Goal: Find specific page/section

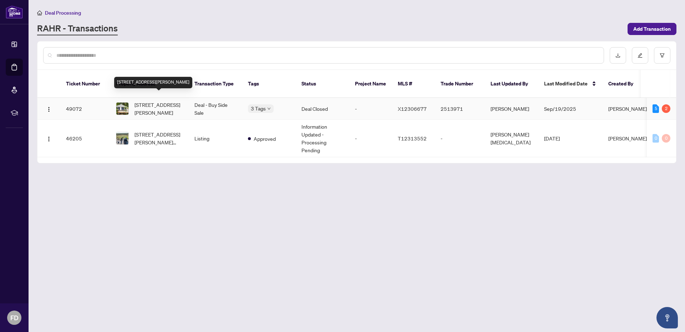
click at [155, 102] on span "[STREET_ADDRESS][PERSON_NAME]" at bounding box center [159, 109] width 49 height 16
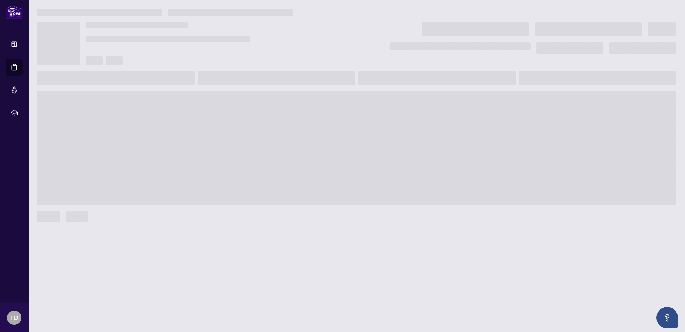
click at [155, 102] on span at bounding box center [357, 148] width 640 height 114
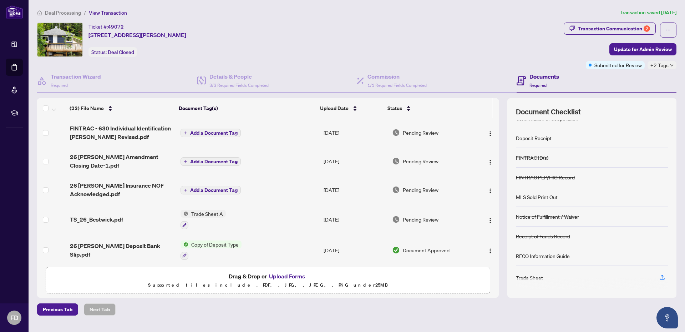
scroll to position [54, 0]
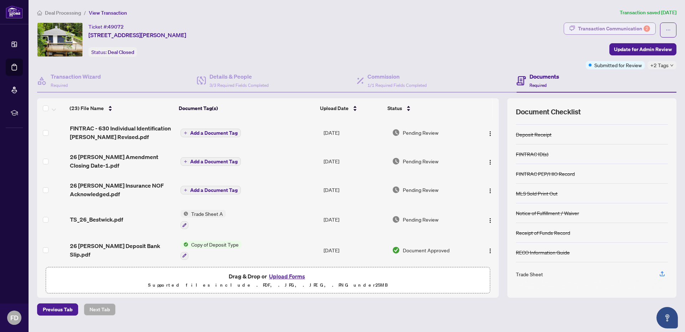
click at [614, 29] on div "Transaction Communication 2" at bounding box center [614, 28] width 72 height 11
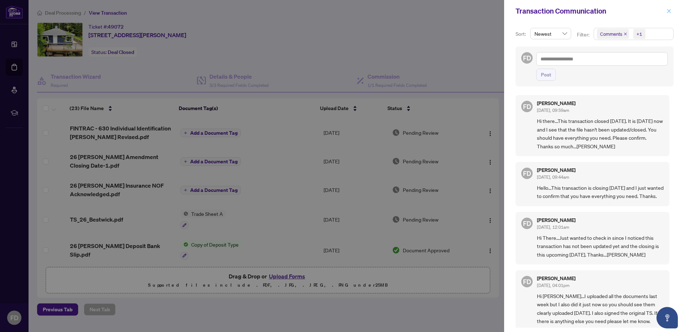
click at [669, 13] on icon "close" at bounding box center [669, 11] width 5 height 5
click at [665, 13] on div "Transaction Communication" at bounding box center [590, 11] width 149 height 11
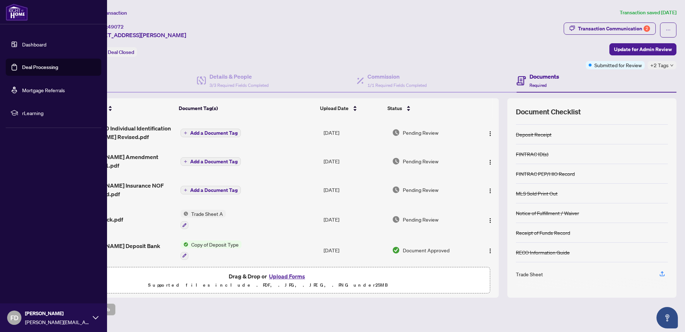
click at [42, 45] on link "Dashboard" at bounding box center [34, 44] width 24 height 6
